Goal: Communication & Community: Answer question/provide support

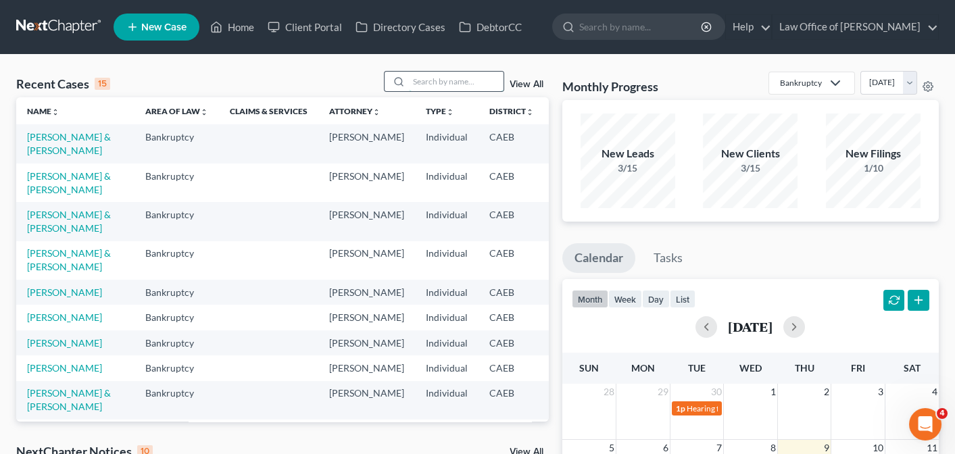
click at [418, 80] on input "search" at bounding box center [456, 82] width 95 height 20
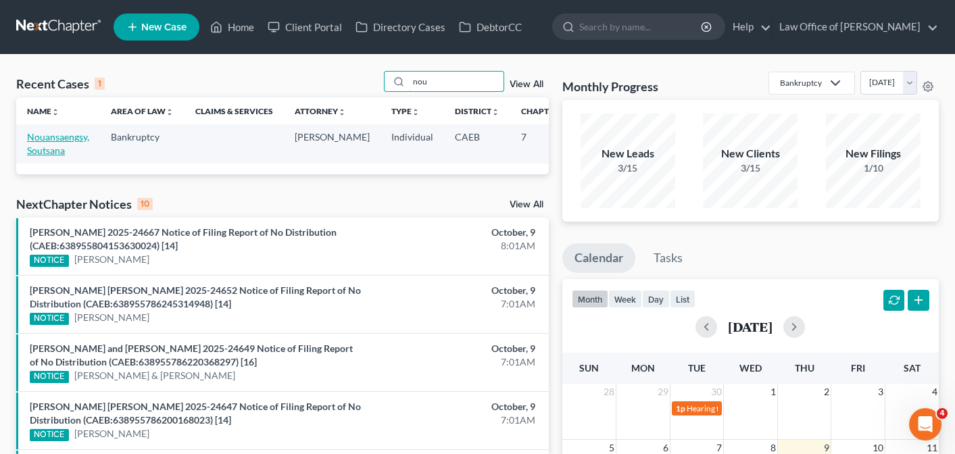
type input "nou"
click at [69, 134] on link "Nouansaengsy, Soutsana" at bounding box center [58, 143] width 62 height 25
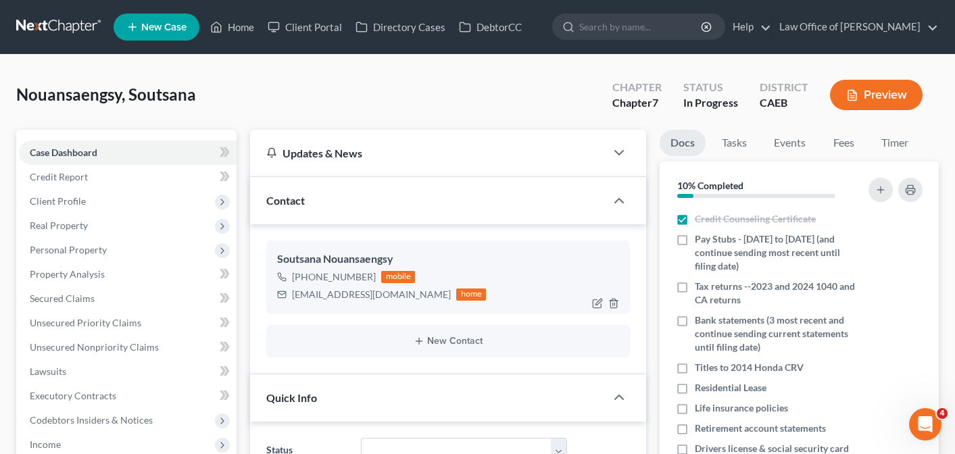
scroll to position [106, 0]
drag, startPoint x: 293, startPoint y: 292, endPoint x: 390, endPoint y: 299, distance: 97.5
click at [390, 299] on div "[EMAIL_ADDRESS][DOMAIN_NAME] home" at bounding box center [381, 295] width 209 height 18
copy div "[EMAIL_ADDRESS][DOMAIN_NAME]"
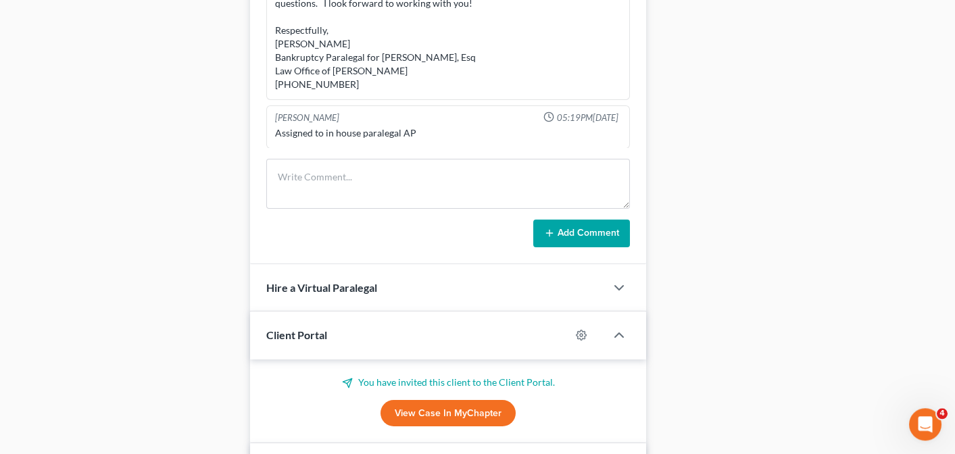
scroll to position [895, 0]
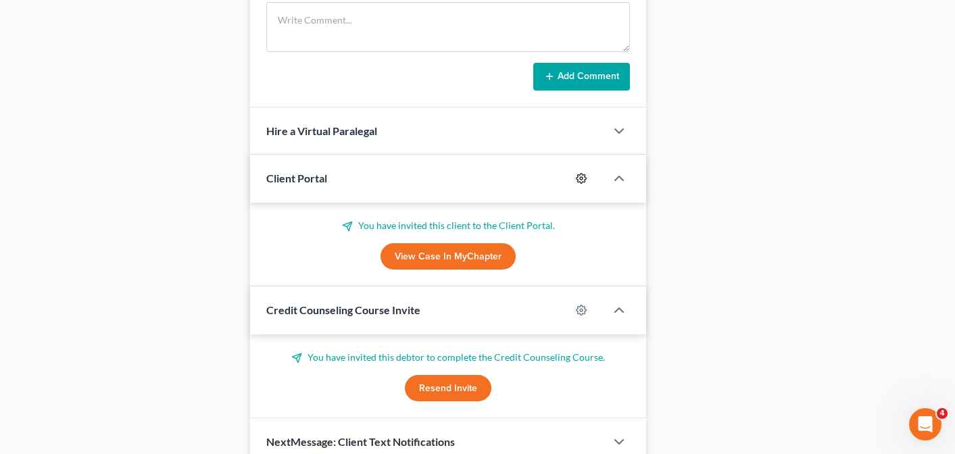
click at [583, 176] on icon "button" at bounding box center [581, 178] width 11 height 11
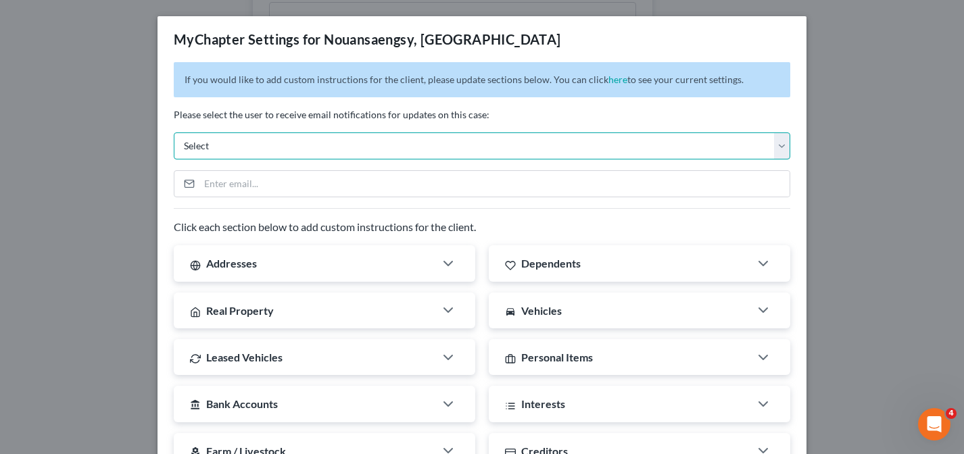
click at [174, 132] on select "Select [PERSON_NAME][EMAIL_ADDRESS][DOMAIN_NAME] [EMAIL_ADDRESS][DOMAIN_NAME] […" at bounding box center [482, 145] width 616 height 27
click at [211, 145] on select "Select [PERSON_NAME][EMAIL_ADDRESS][DOMAIN_NAME] [EMAIL_ADDRESS][DOMAIN_NAME] […" at bounding box center [482, 145] width 616 height 27
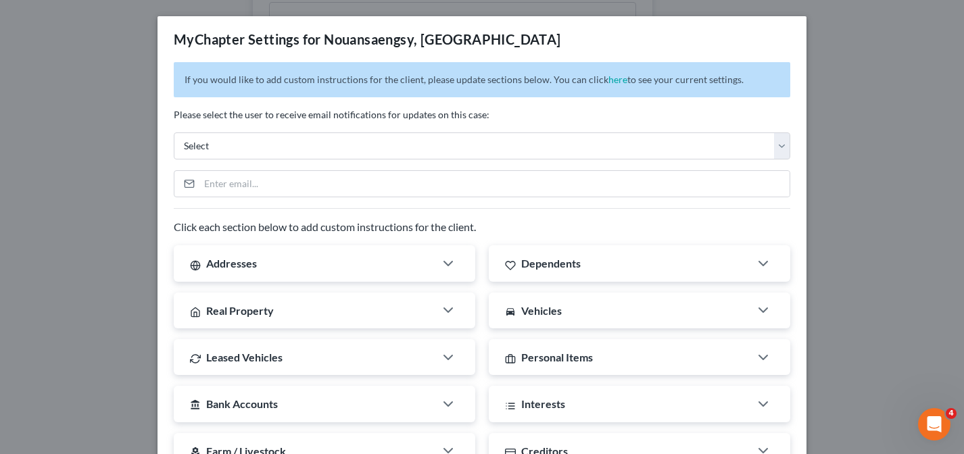
click at [115, 120] on div "MyChapter Settings for Nouansaengsy, Soutsana If you would like to add custom i…" at bounding box center [482, 227] width 964 height 454
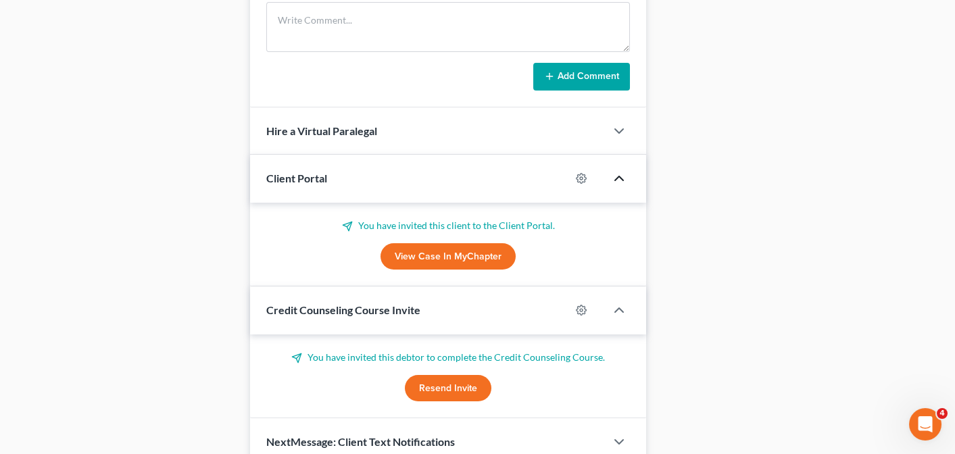
click at [618, 176] on icon "button" at bounding box center [619, 178] width 16 height 16
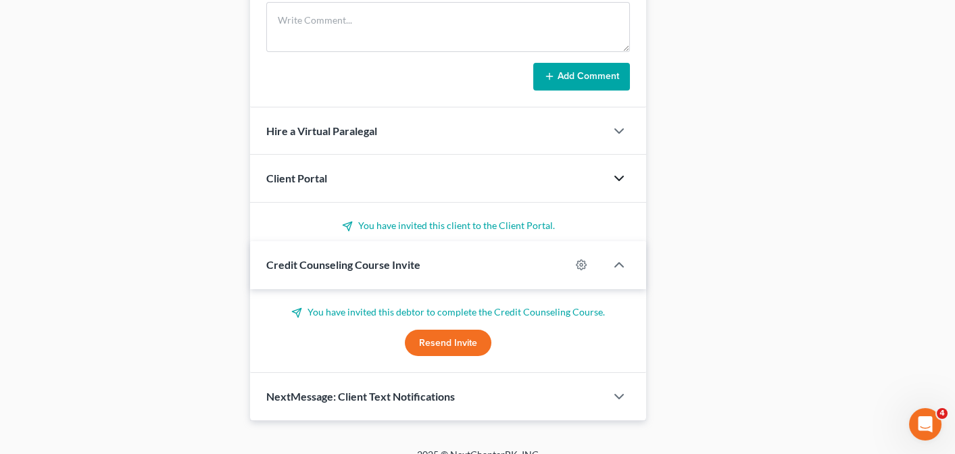
scroll to position [870, 0]
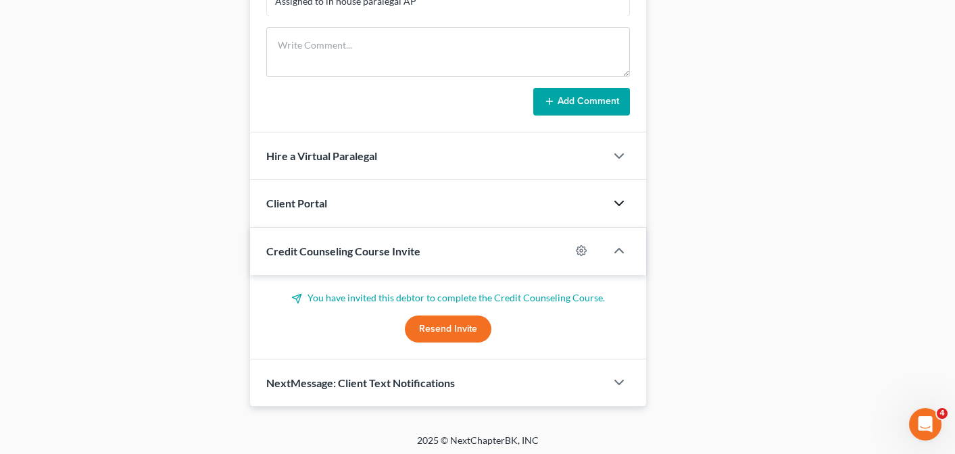
click at [618, 197] on icon "button" at bounding box center [619, 203] width 16 height 16
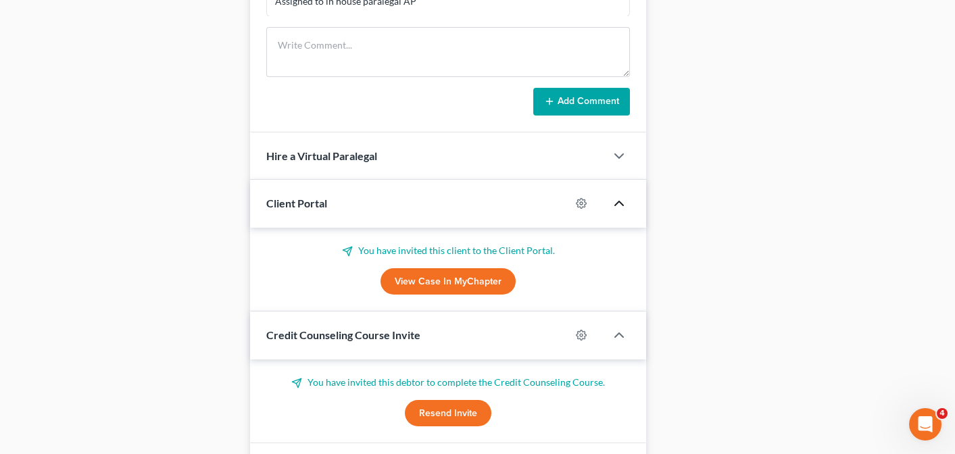
click at [483, 272] on link "View Case in MyChapter" at bounding box center [447, 281] width 135 height 27
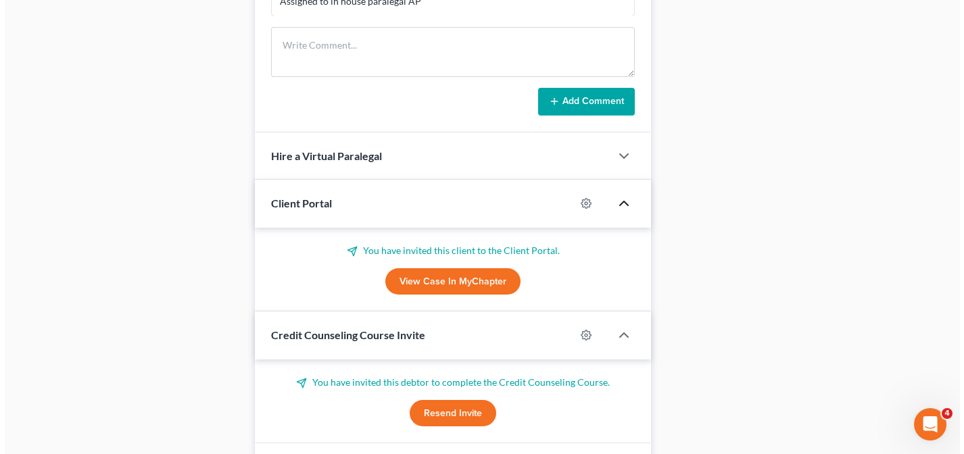
scroll to position [0, 0]
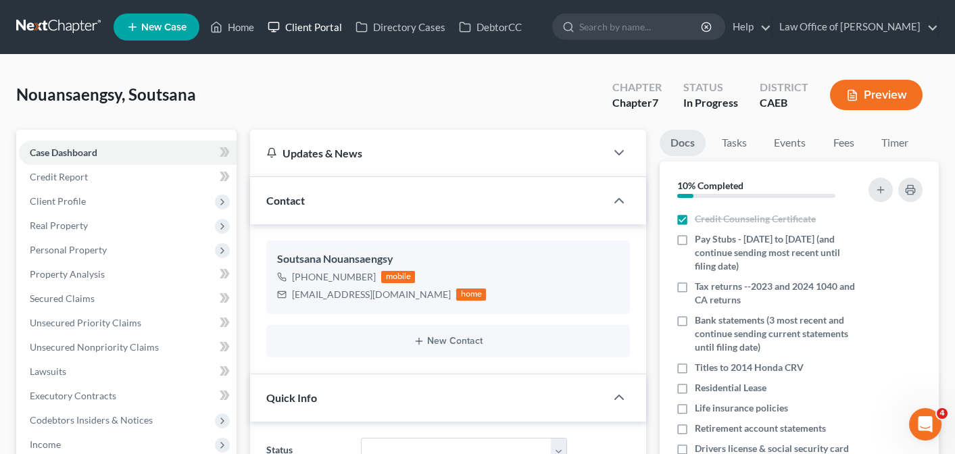
click at [314, 28] on link "Client Portal" at bounding box center [305, 27] width 88 height 24
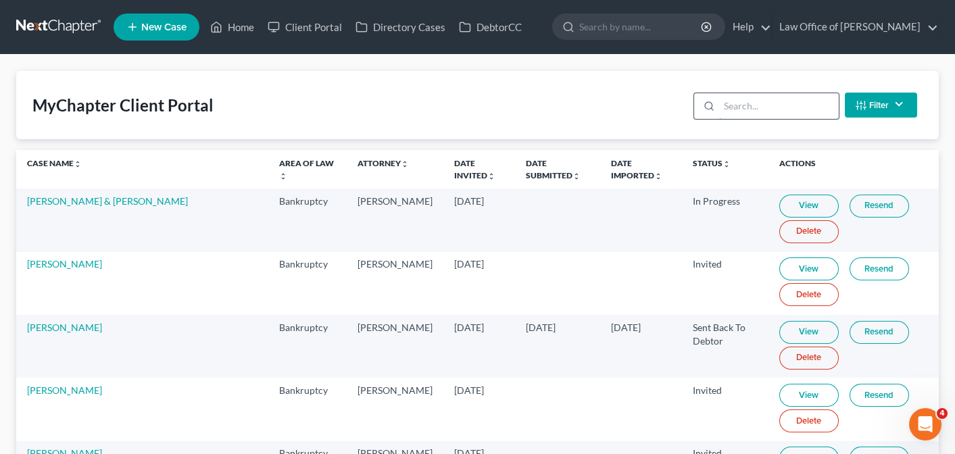
click at [755, 105] on input "search" at bounding box center [779, 106] width 120 height 26
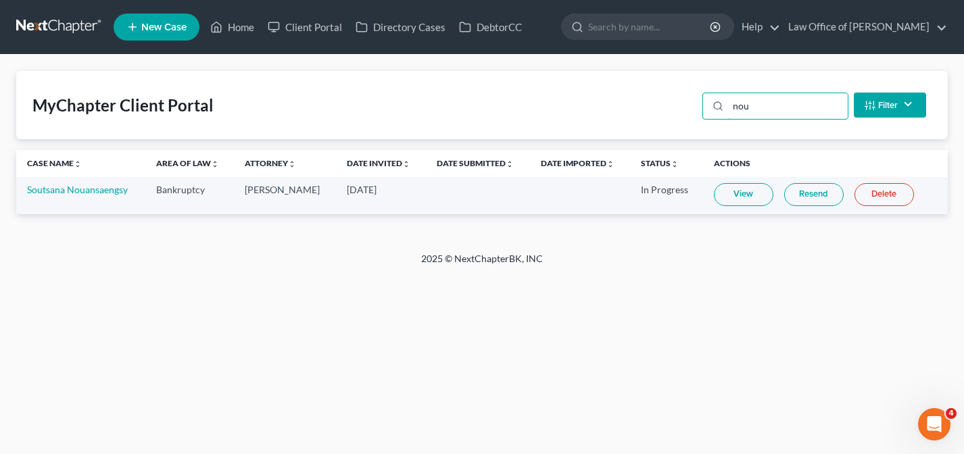
type input "nou"
click at [820, 200] on link "Resend" at bounding box center [813, 194] width 59 height 23
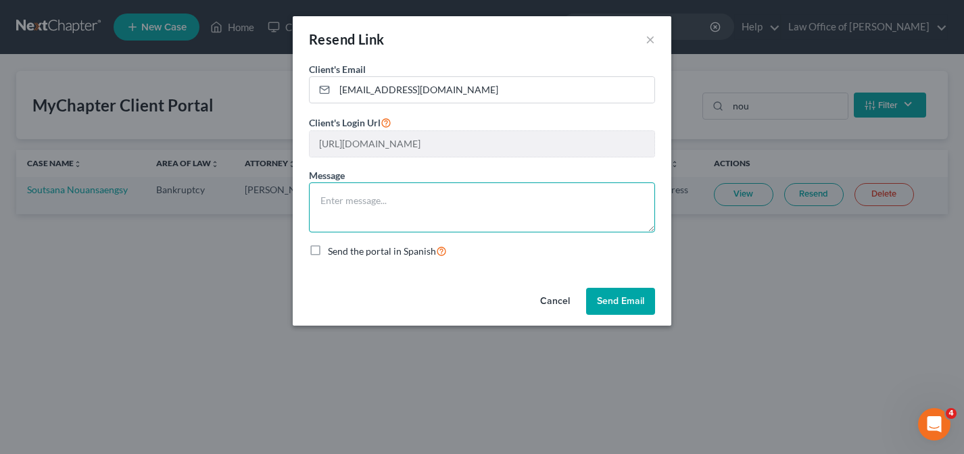
drag, startPoint x: 380, startPoint y: 211, endPoint x: 376, endPoint y: 205, distance: 7.0
click at [379, 211] on textarea at bounding box center [482, 207] width 346 height 50
type textarea "resending the client portal per your request!!"
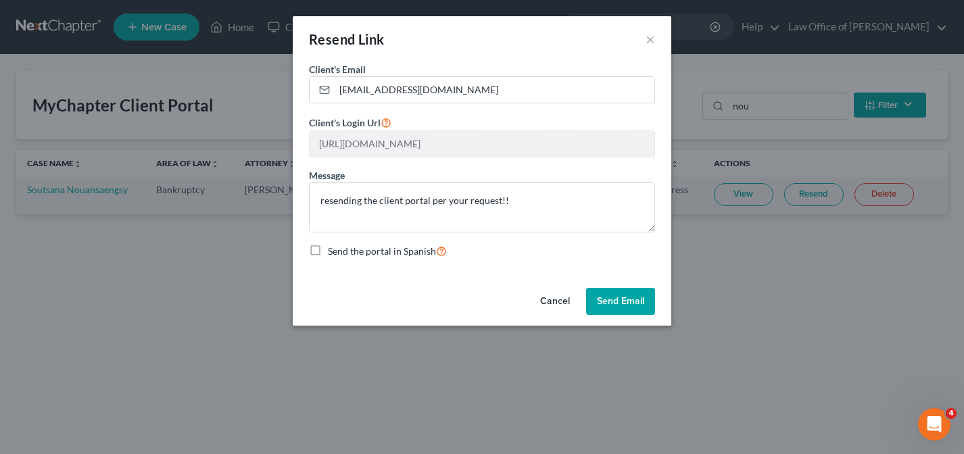
click at [619, 303] on button "Send Email" at bounding box center [620, 301] width 69 height 27
